Goal: Task Accomplishment & Management: Use online tool/utility

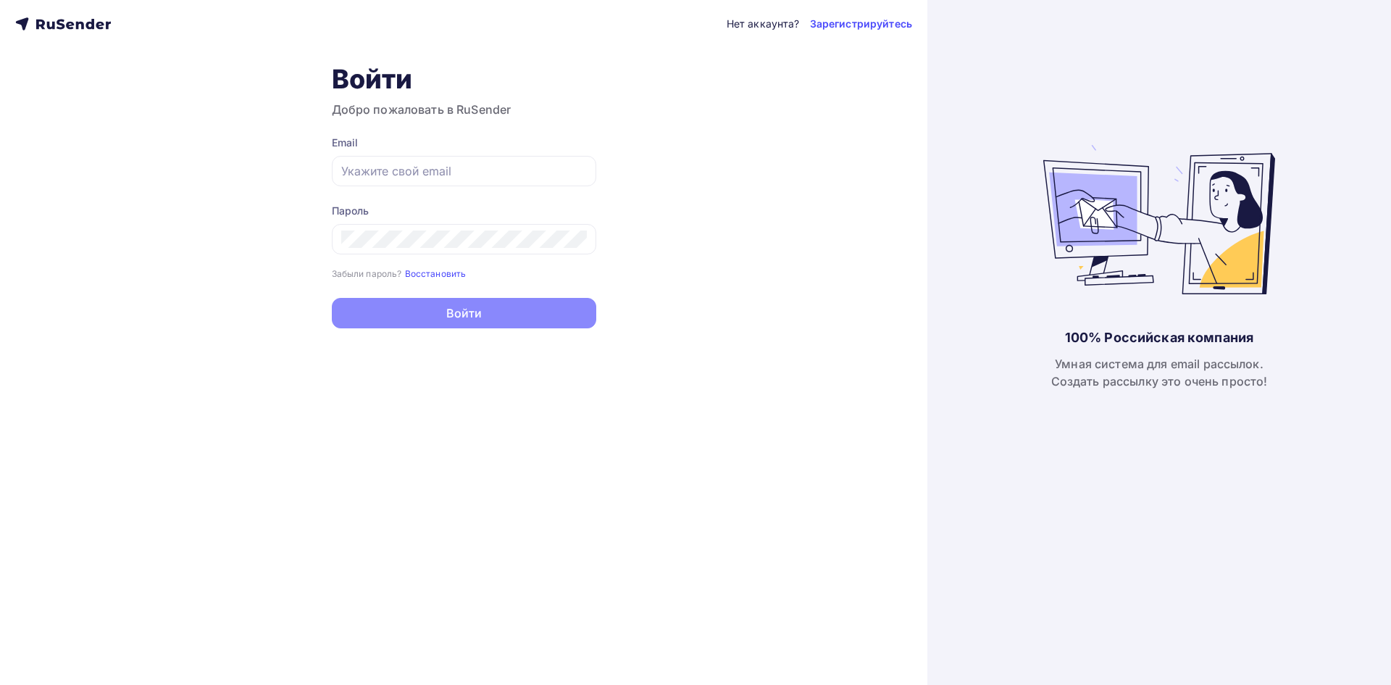
type input "[EMAIL_ADDRESS][DOMAIN_NAME]"
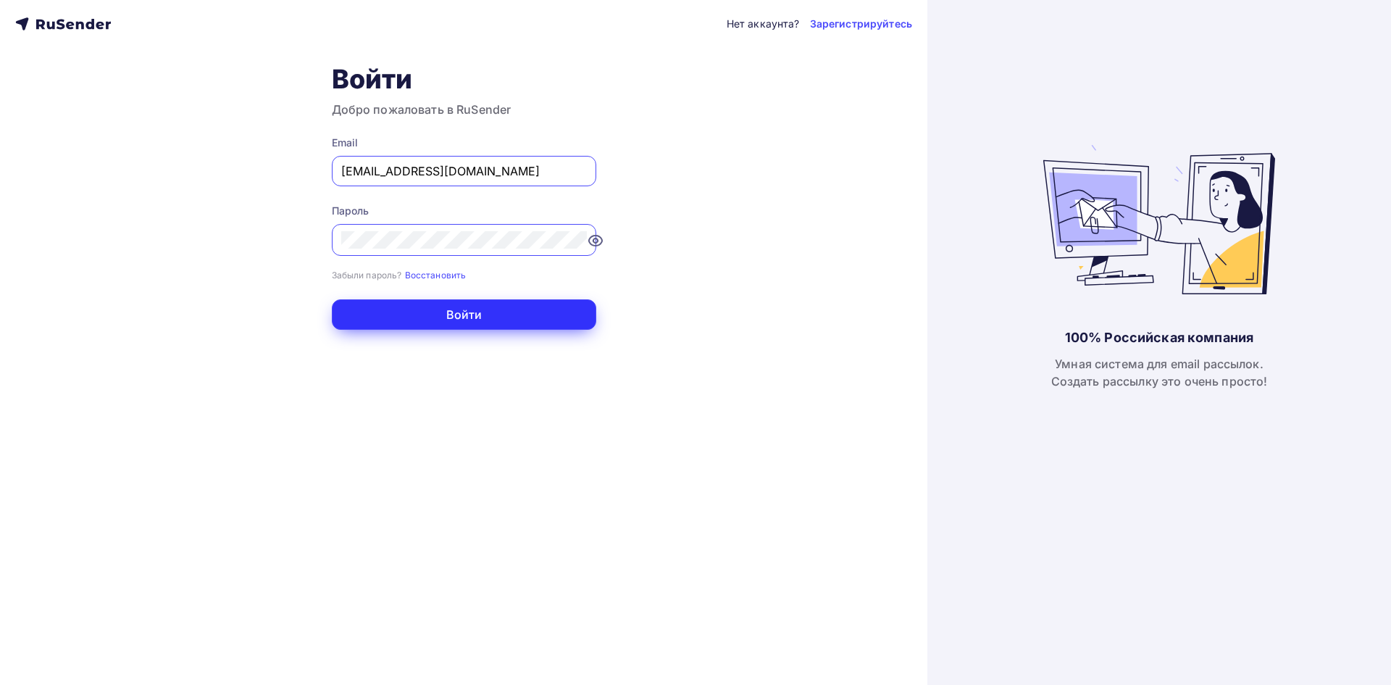
click at [486, 309] on button "Войти" at bounding box center [464, 314] width 264 height 30
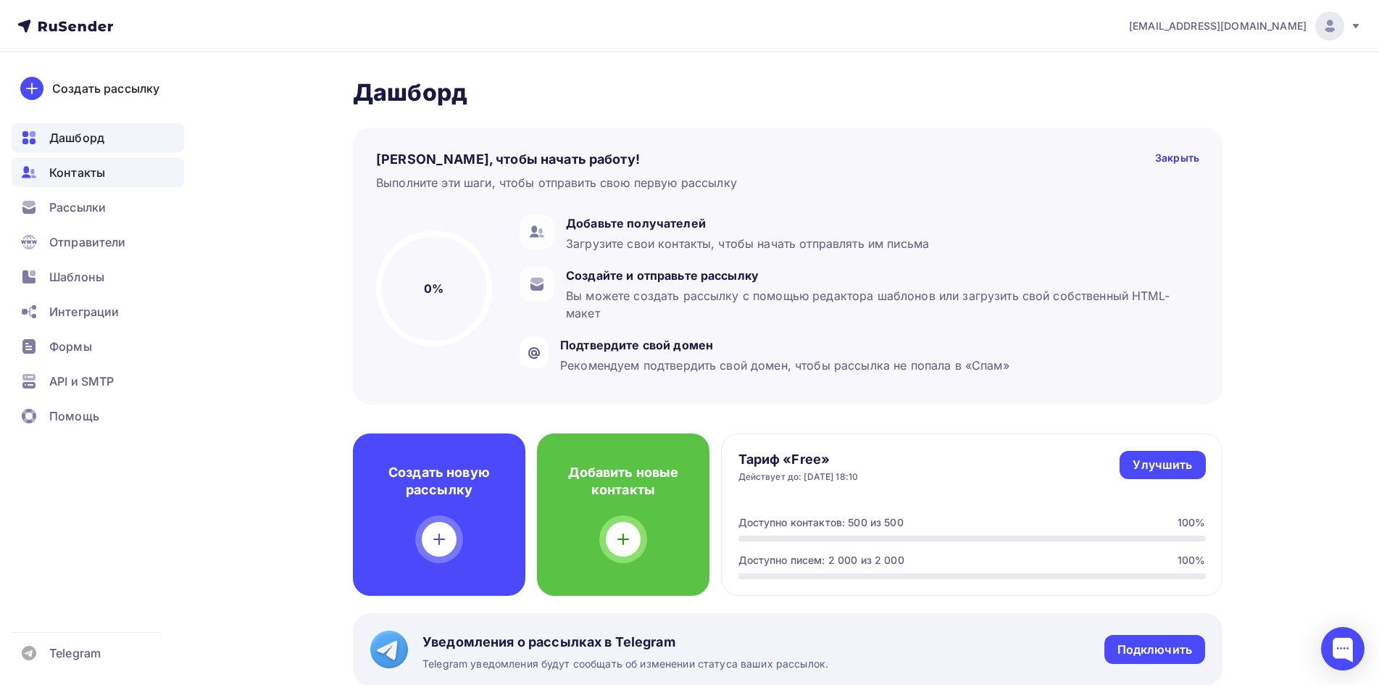
click at [105, 170] on div "Контакты" at bounding box center [98, 172] width 172 height 29
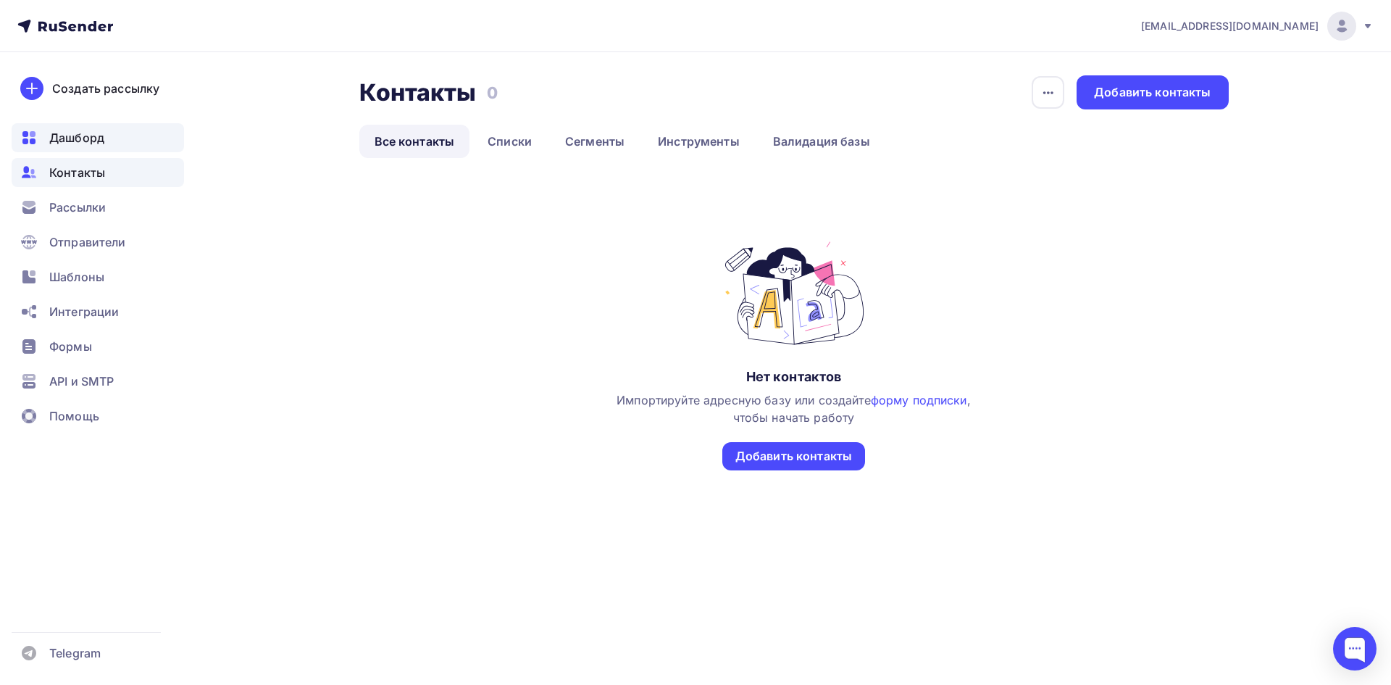
click at [91, 138] on span "Дашборд" at bounding box center [76, 137] width 55 height 17
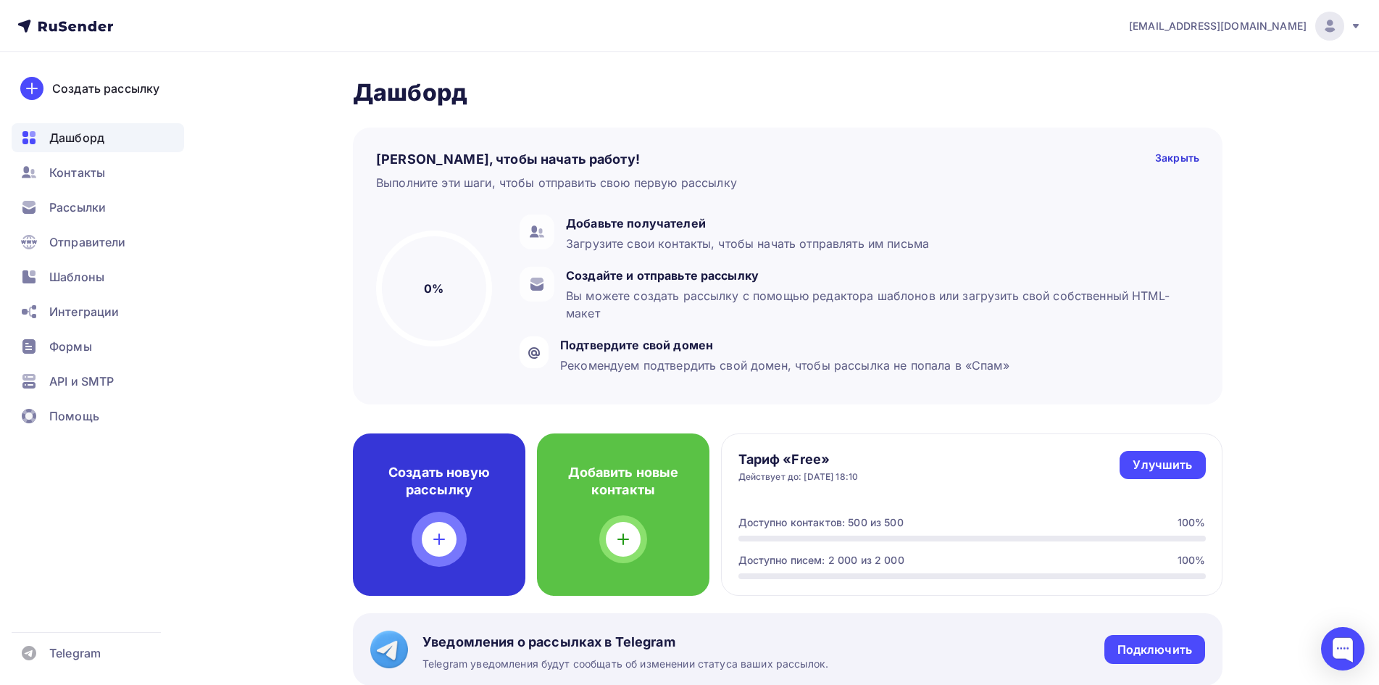
click at [430, 526] on div at bounding box center [439, 539] width 35 height 35
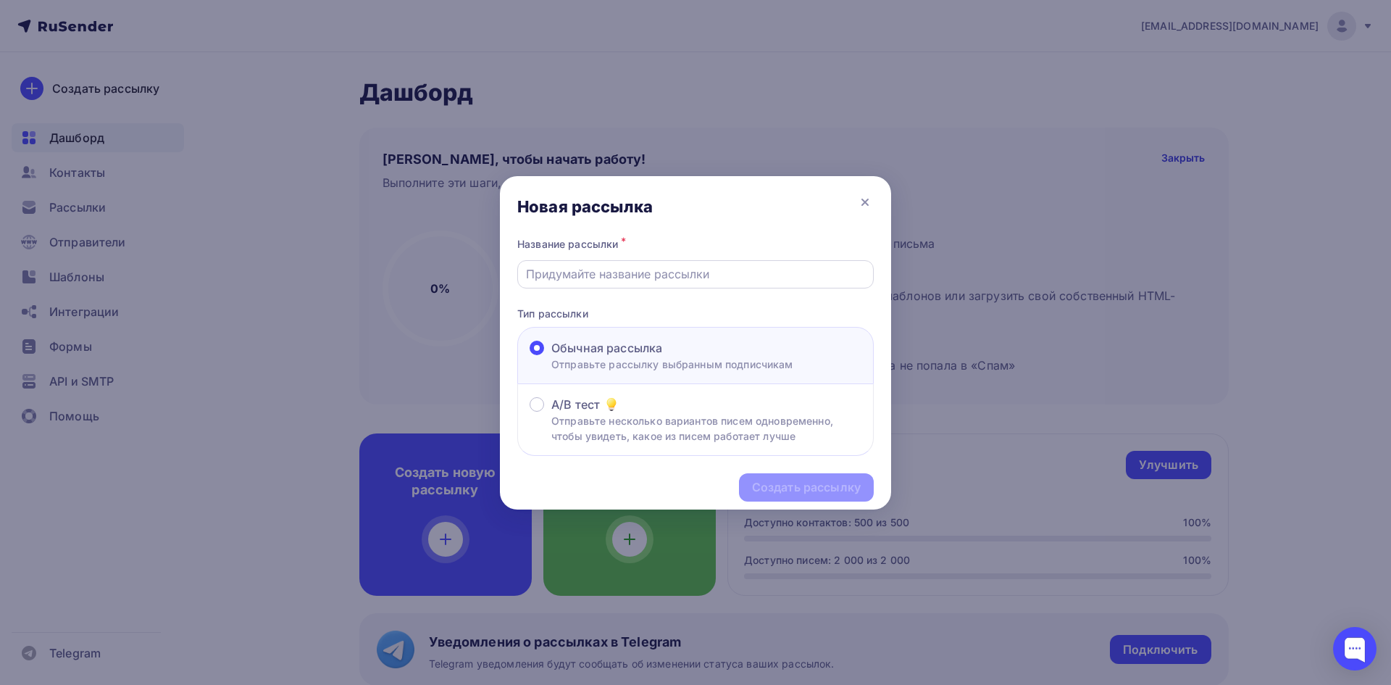
click at [586, 283] on div at bounding box center [695, 274] width 356 height 28
click at [643, 280] on input "text" at bounding box center [696, 273] width 340 height 17
type input "н"
type input "Новинка"
click at [838, 473] on div "Создать рассылку" at bounding box center [806, 487] width 135 height 28
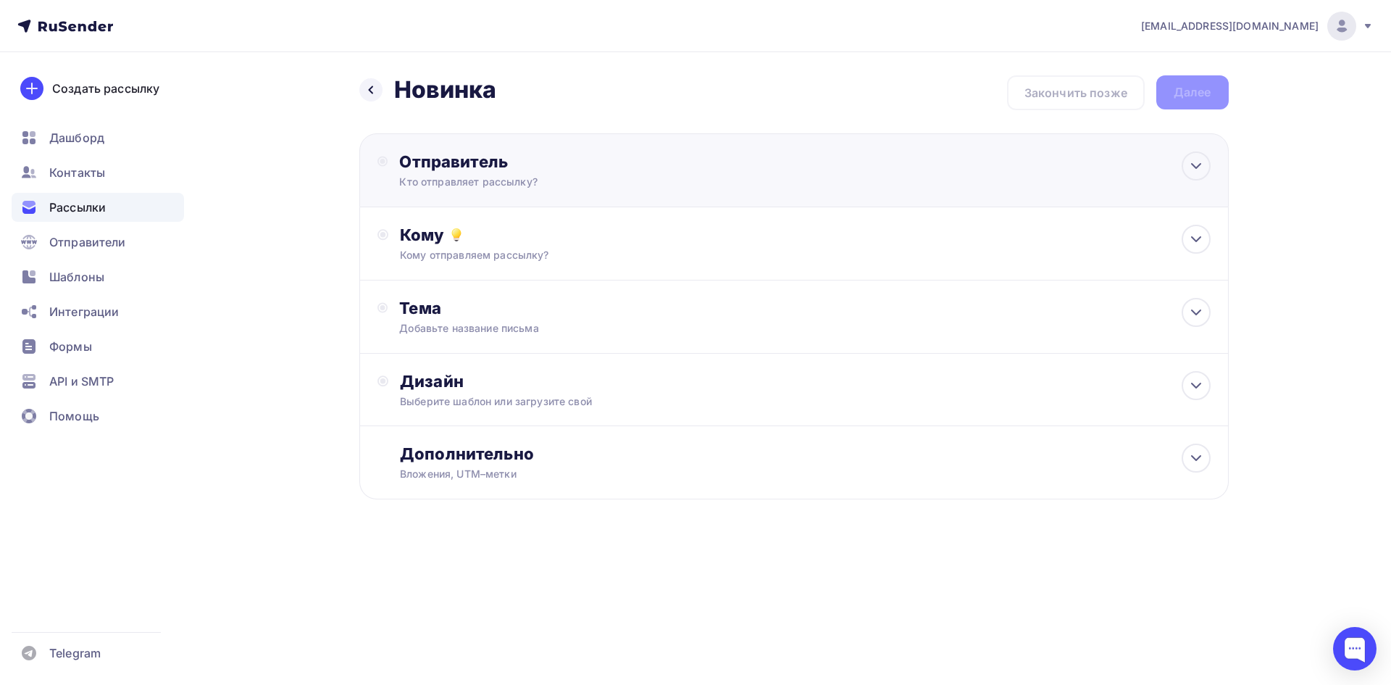
click at [622, 190] on div "Отправитель Кто отправляет рассылку? Email * [EMAIL_ADDRESS][DOMAIN_NAME] [EMAI…" at bounding box center [793, 170] width 869 height 74
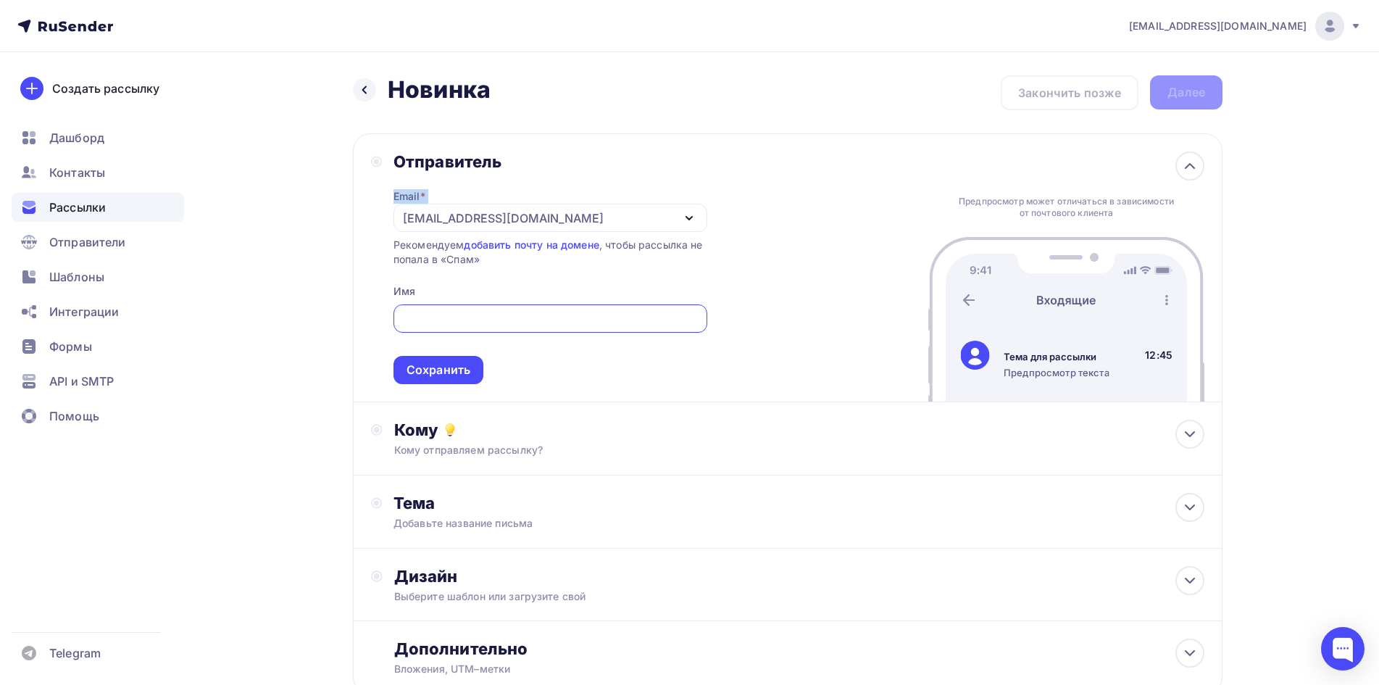
click at [645, 171] on div "Отправитель Email * [EMAIL_ADDRESS][DOMAIN_NAME] [EMAIL_ADDRESS][DOMAIN_NAME] […" at bounding box center [550, 267] width 314 height 233
click at [1205, 167] on div "Отправитель Email * [EMAIL_ADDRESS][DOMAIN_NAME] [EMAIL_ADDRESS][DOMAIN_NAME] […" at bounding box center [787, 267] width 869 height 269
click at [564, 520] on div "Добавьте название письма" at bounding box center [522, 523] width 258 height 14
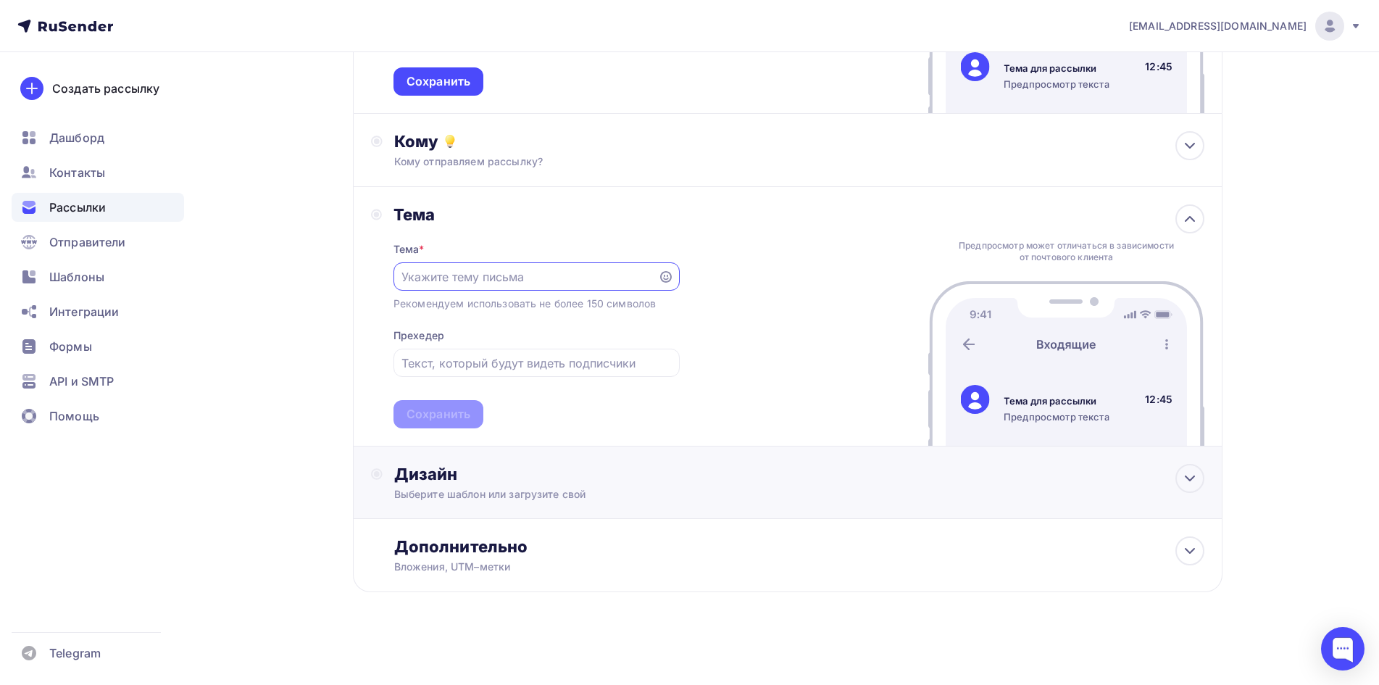
scroll to position [289, 0]
click at [572, 477] on div "Дизайн" at bounding box center [799, 473] width 810 height 20
click at [455, 527] on div "Выбрать шаблон" at bounding box center [457, 532] width 101 height 17
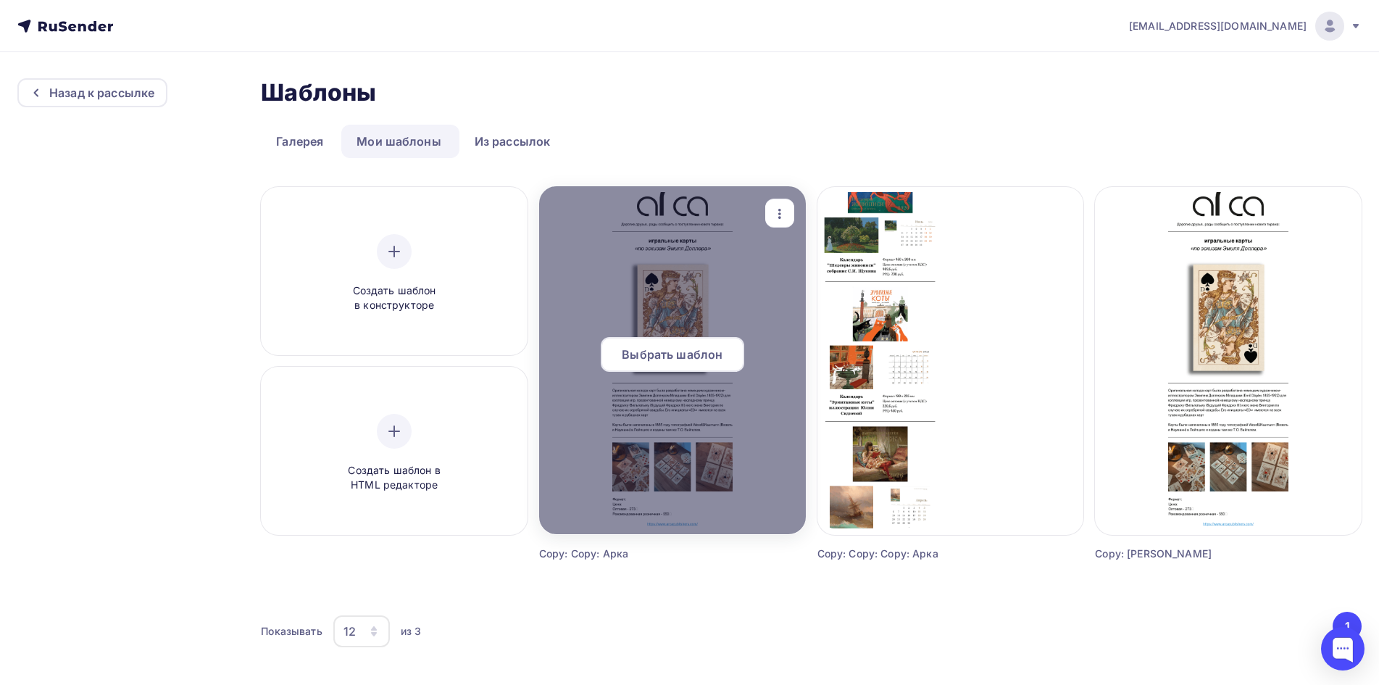
scroll to position [7, 0]
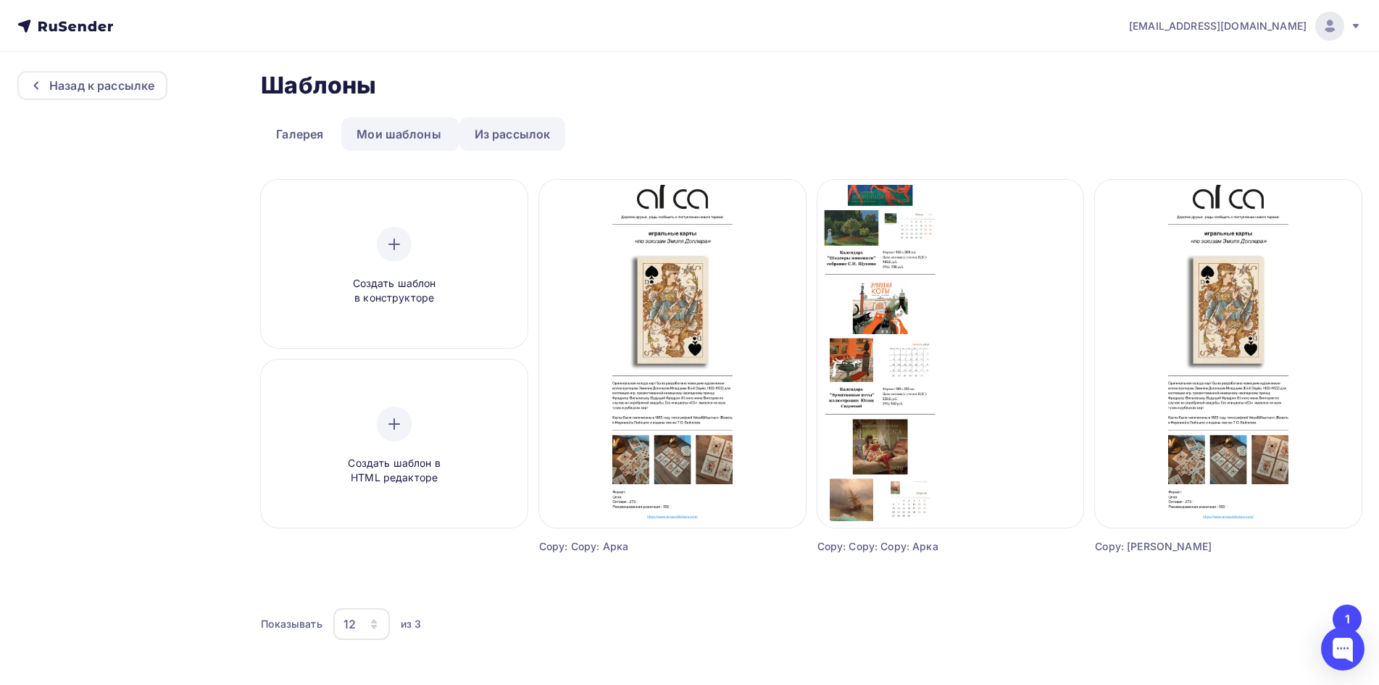
click at [536, 124] on link "Из рассылок" at bounding box center [512, 133] width 106 height 33
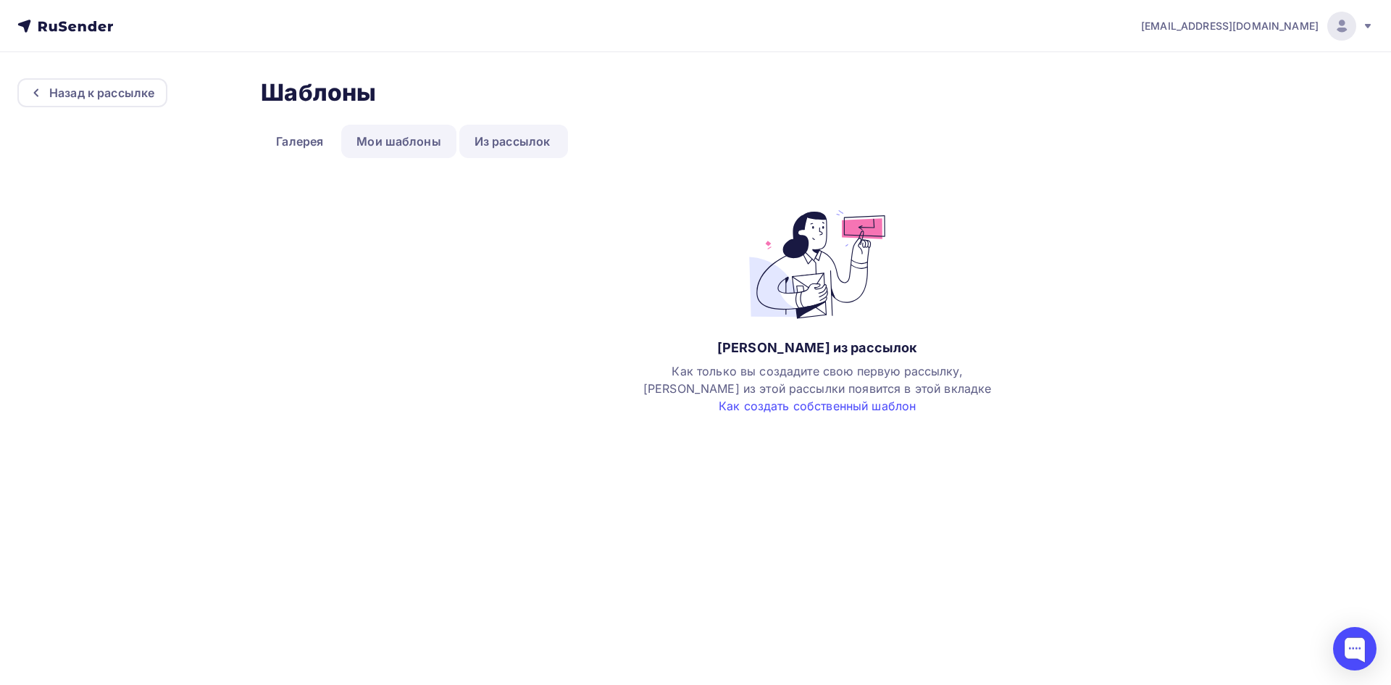
click at [410, 133] on link "Мои шаблоны" at bounding box center [398, 141] width 115 height 33
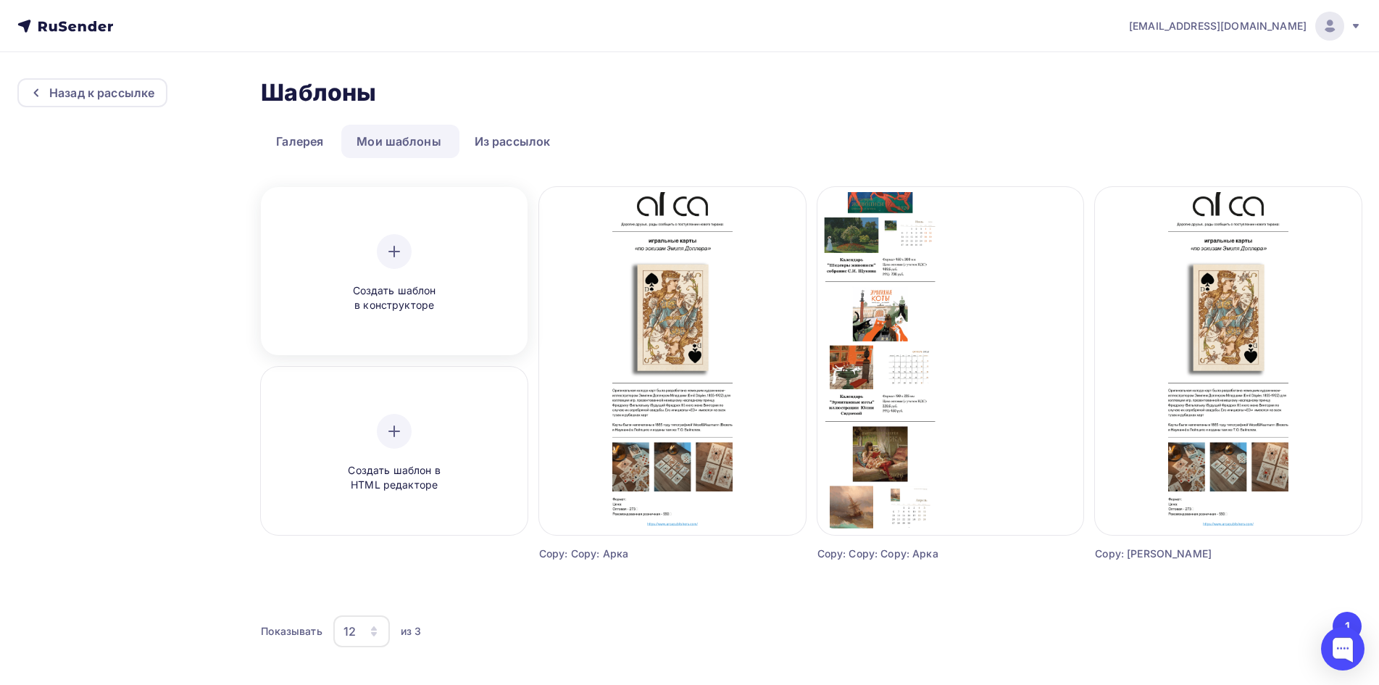
click at [388, 240] on div at bounding box center [394, 251] width 35 height 35
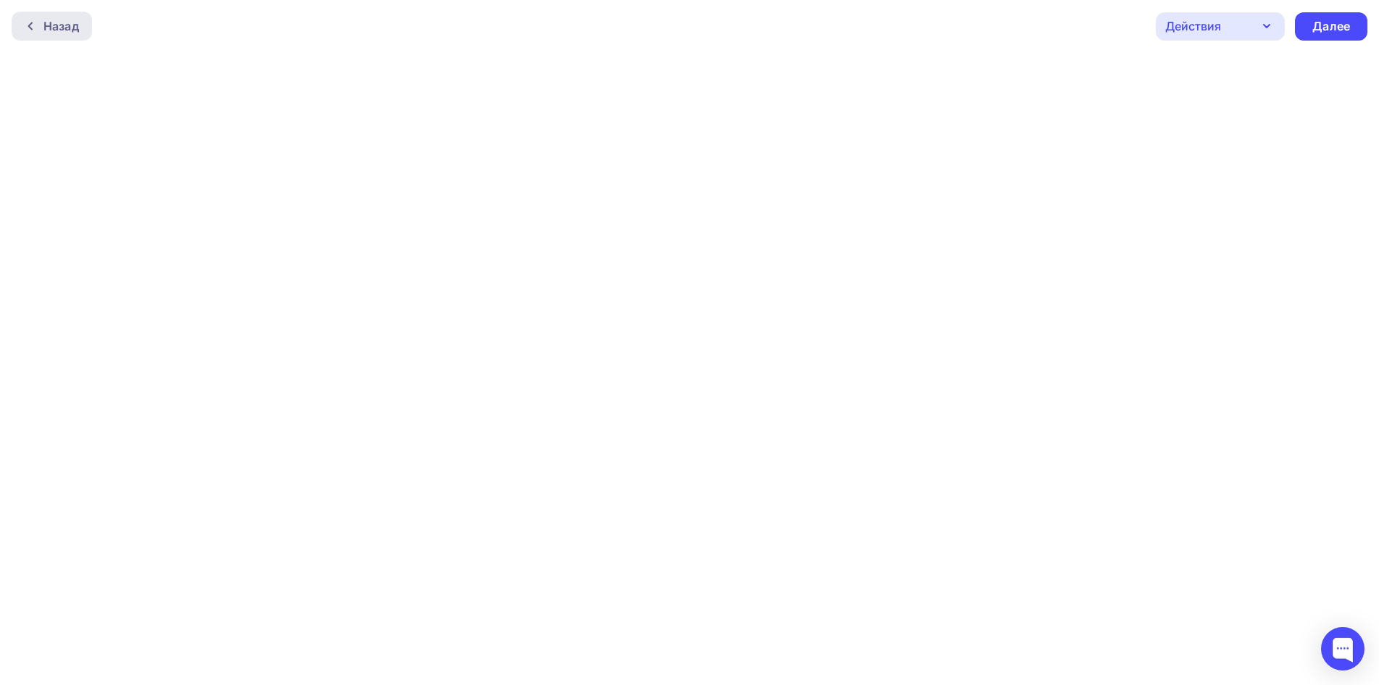
click at [46, 29] on div "Назад" at bounding box center [60, 25] width 35 height 17
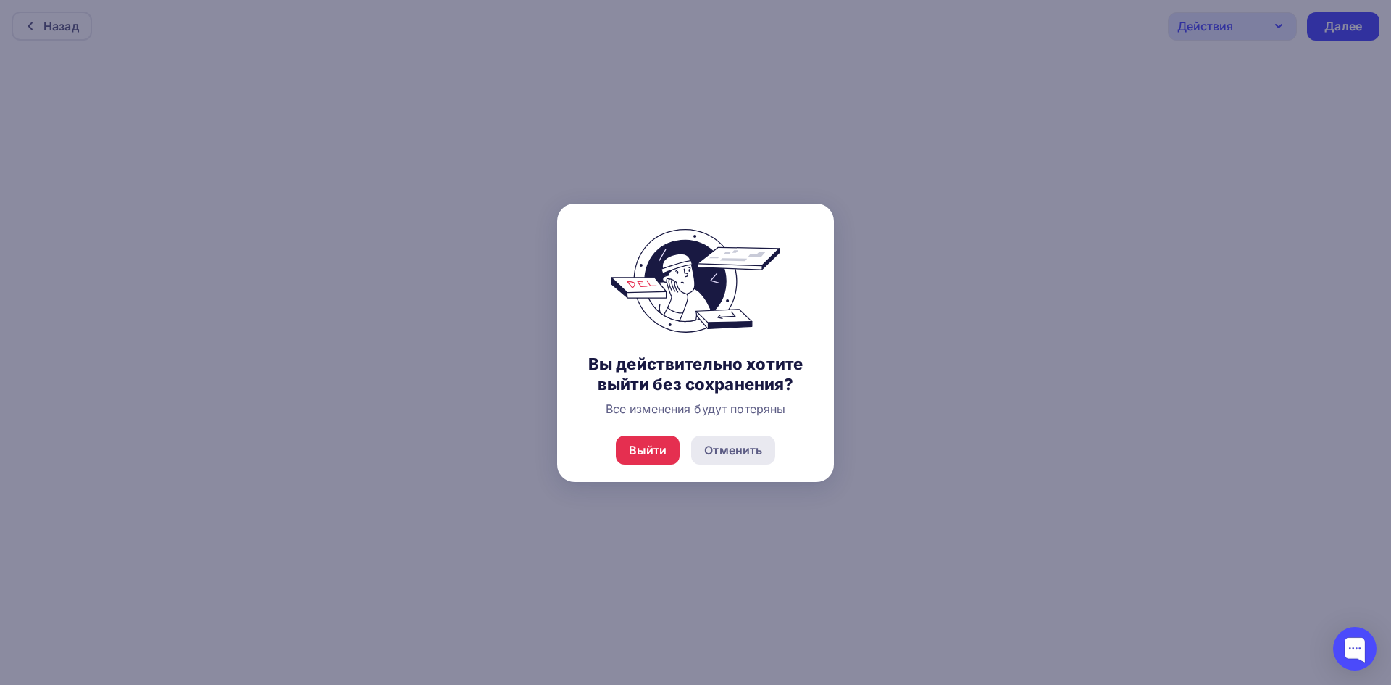
click at [724, 459] on div "Отменить" at bounding box center [733, 449] width 84 height 29
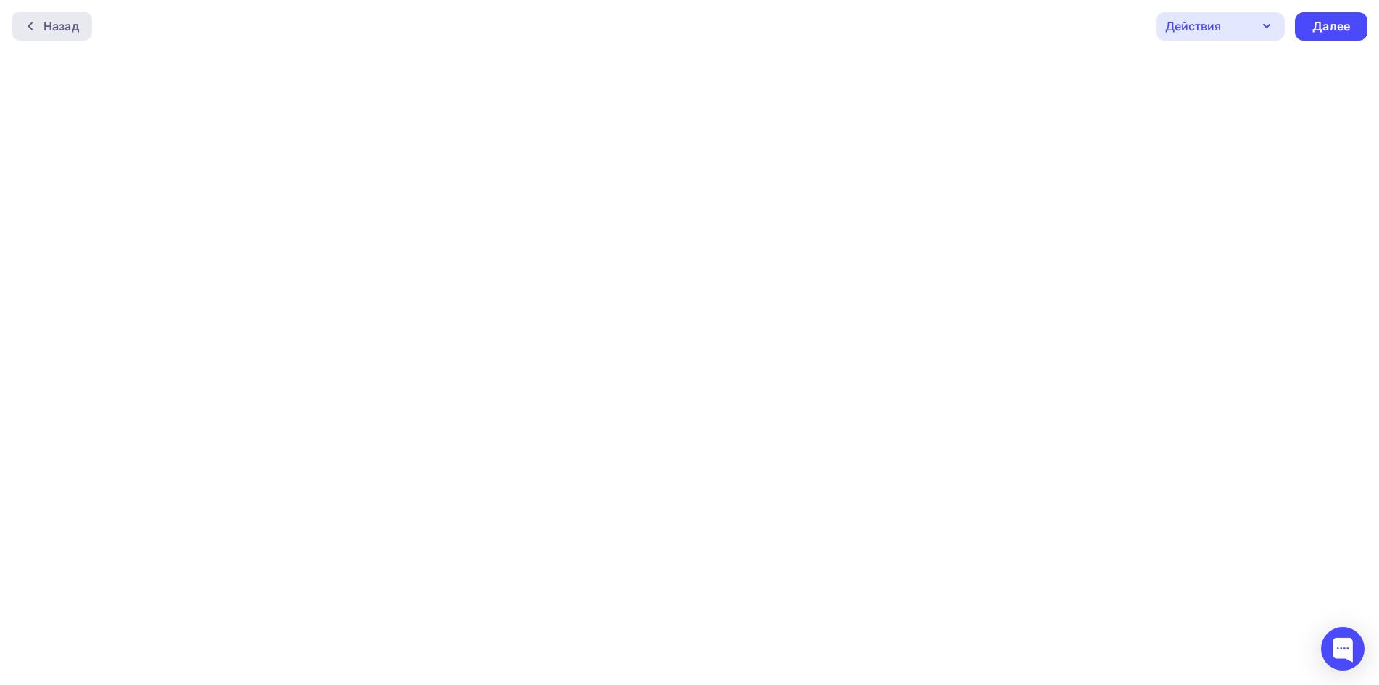
click at [36, 30] on div at bounding box center [34, 26] width 19 height 12
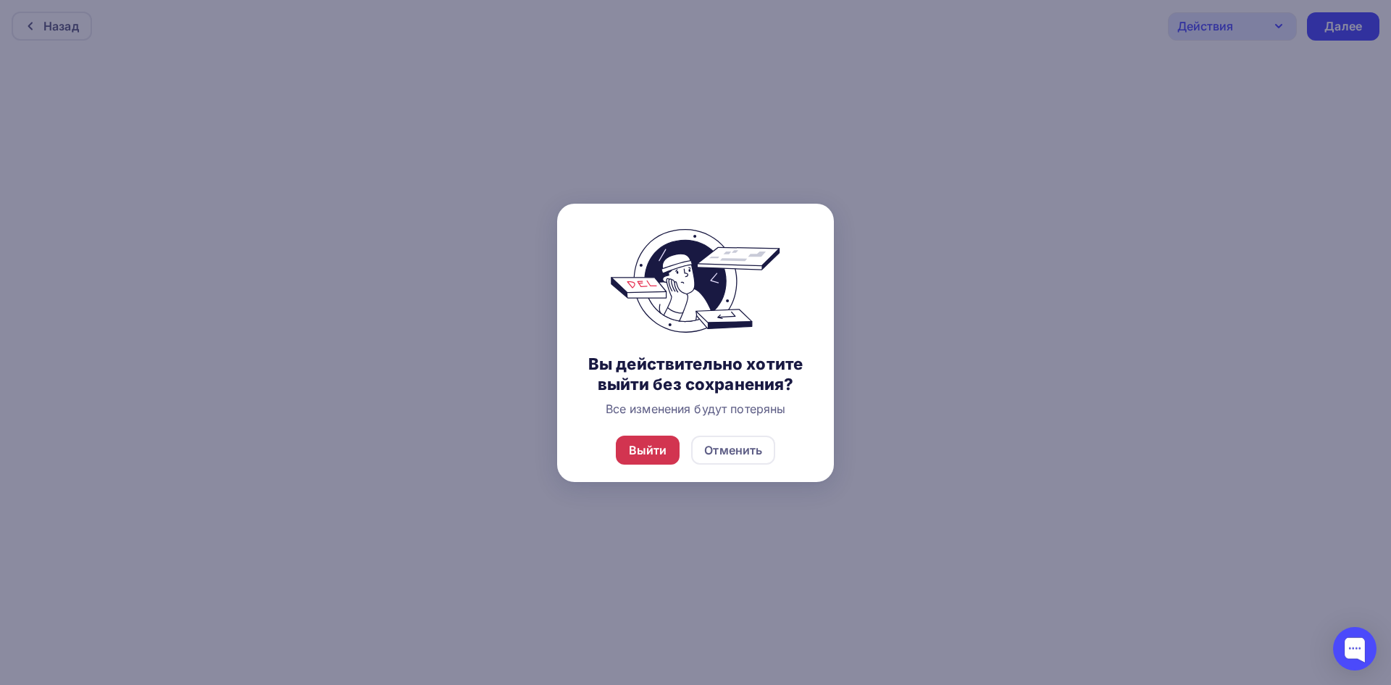
click at [645, 453] on div "Выйти" at bounding box center [648, 449] width 38 height 17
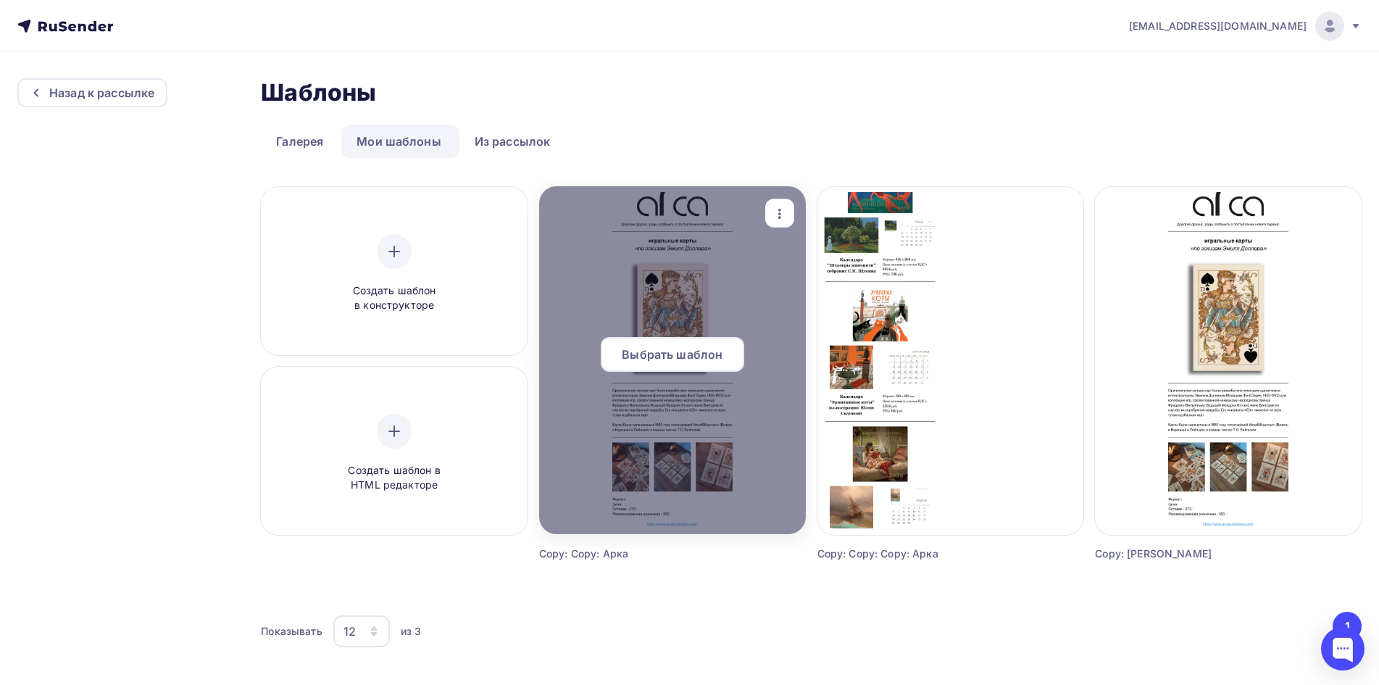
click at [677, 354] on span "Выбрать шаблон" at bounding box center [672, 354] width 101 height 17
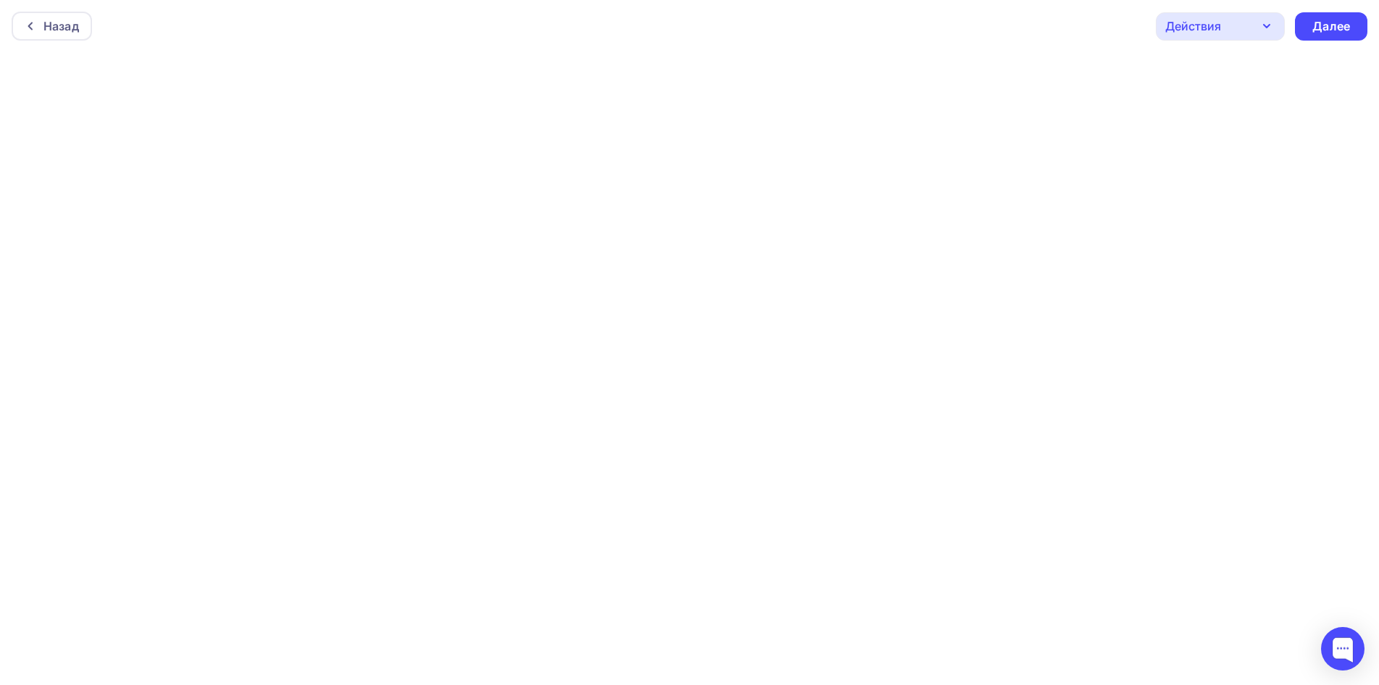
click at [750, 17] on div "Назад Действия Отправить тестовое письмо Предпросмотр Сохранить в Мои шаблоны В…" at bounding box center [689, 26] width 1379 height 52
click at [1256, 32] on div "Действия" at bounding box center [1220, 26] width 129 height 28
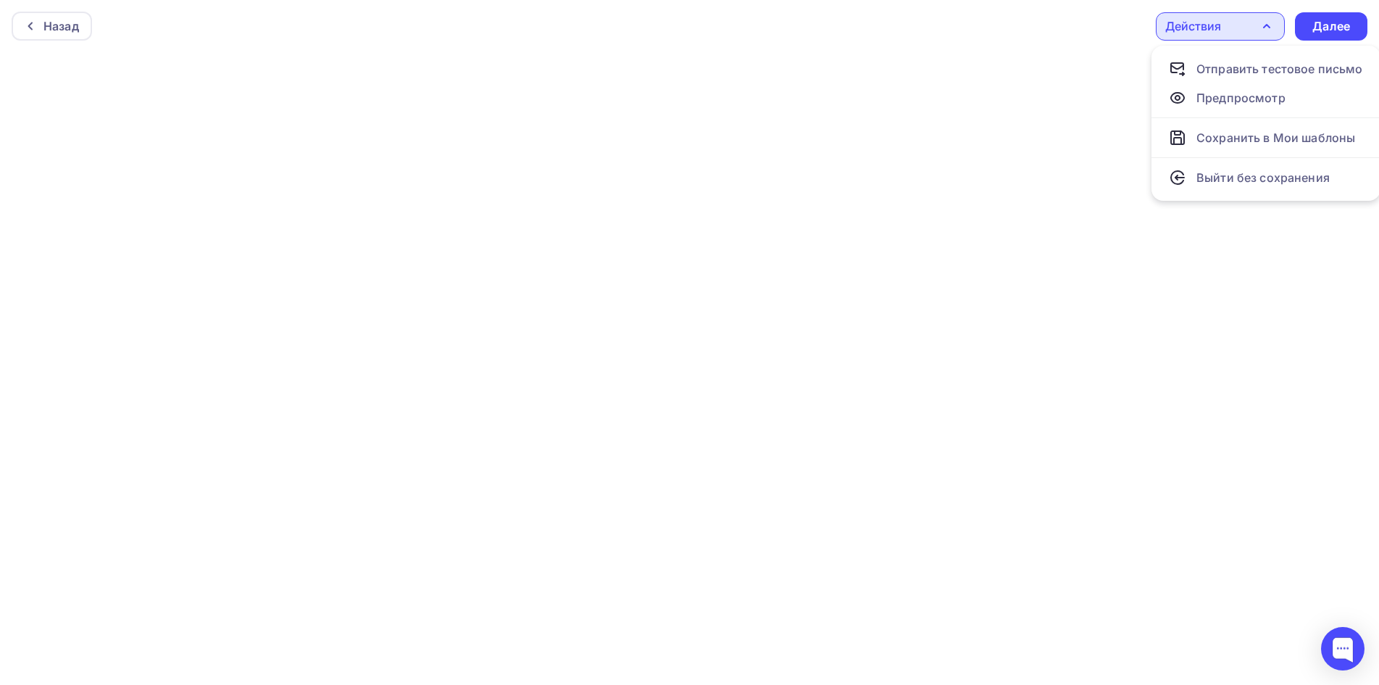
click at [1246, 14] on div "Действия" at bounding box center [1220, 26] width 129 height 28
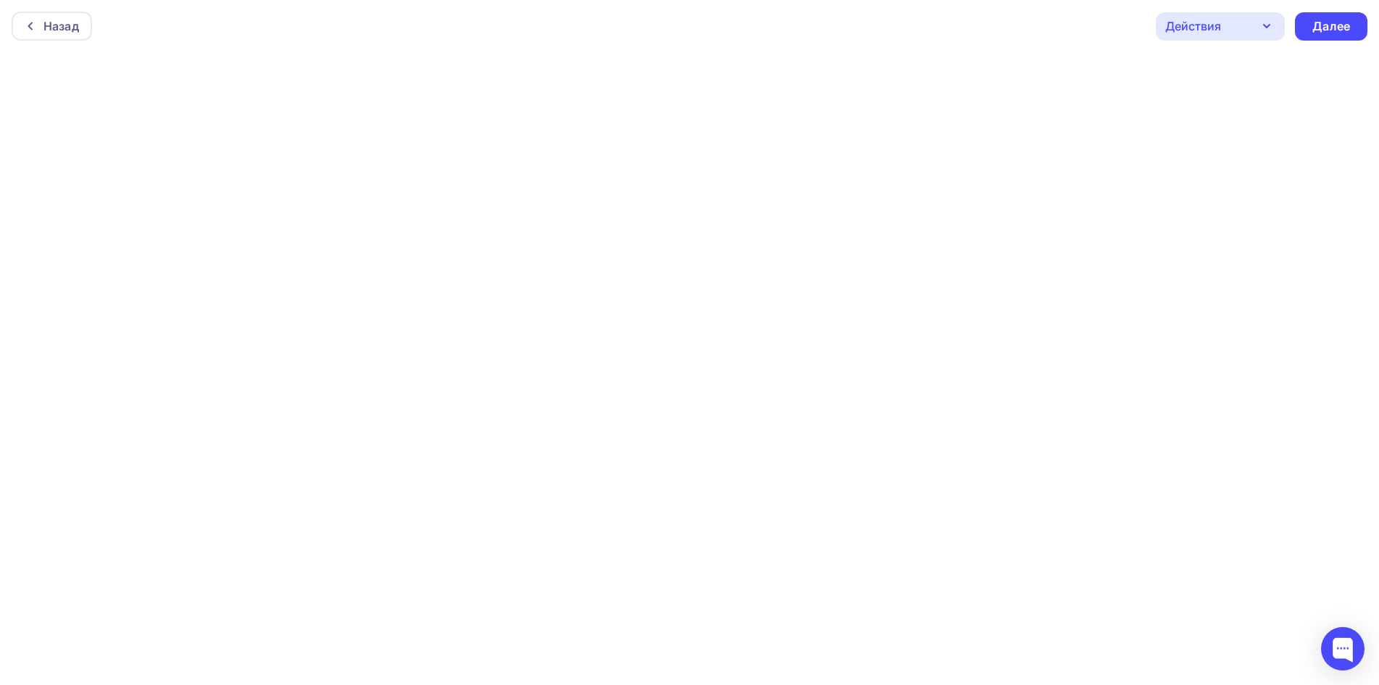
click at [1066, 46] on div "Назад Действия Отправить тестовое письмо Предпросмотр Сохранить в Мои шаблоны В…" at bounding box center [689, 26] width 1379 height 52
click at [1070, 29] on div "Назад Действия Отправить тестовое письмо Предпросмотр Сохранить в Мои шаблоны В…" at bounding box center [689, 26] width 1379 height 52
click at [1264, 26] on icon "button" at bounding box center [1266, 22] width 17 height 17
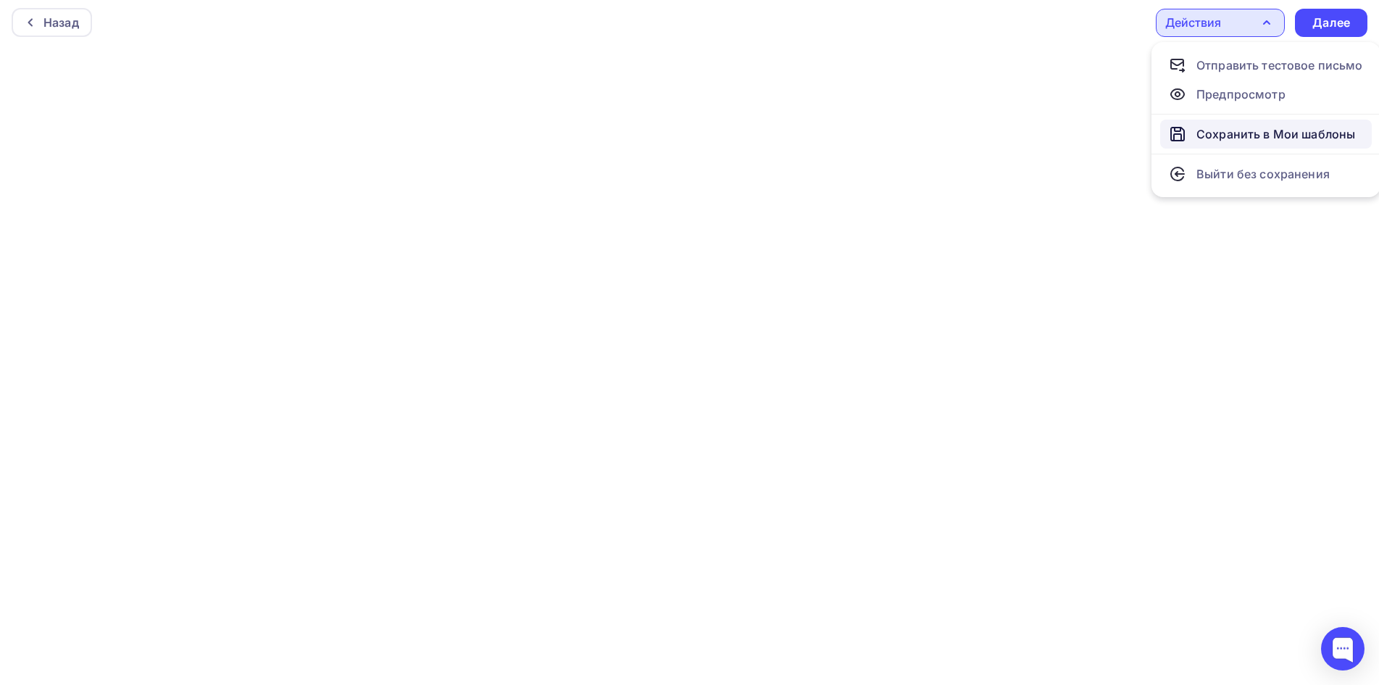
click at [1265, 138] on div "Сохранить в Мои шаблоны" at bounding box center [1275, 133] width 159 height 17
